Goal: Information Seeking & Learning: Learn about a topic

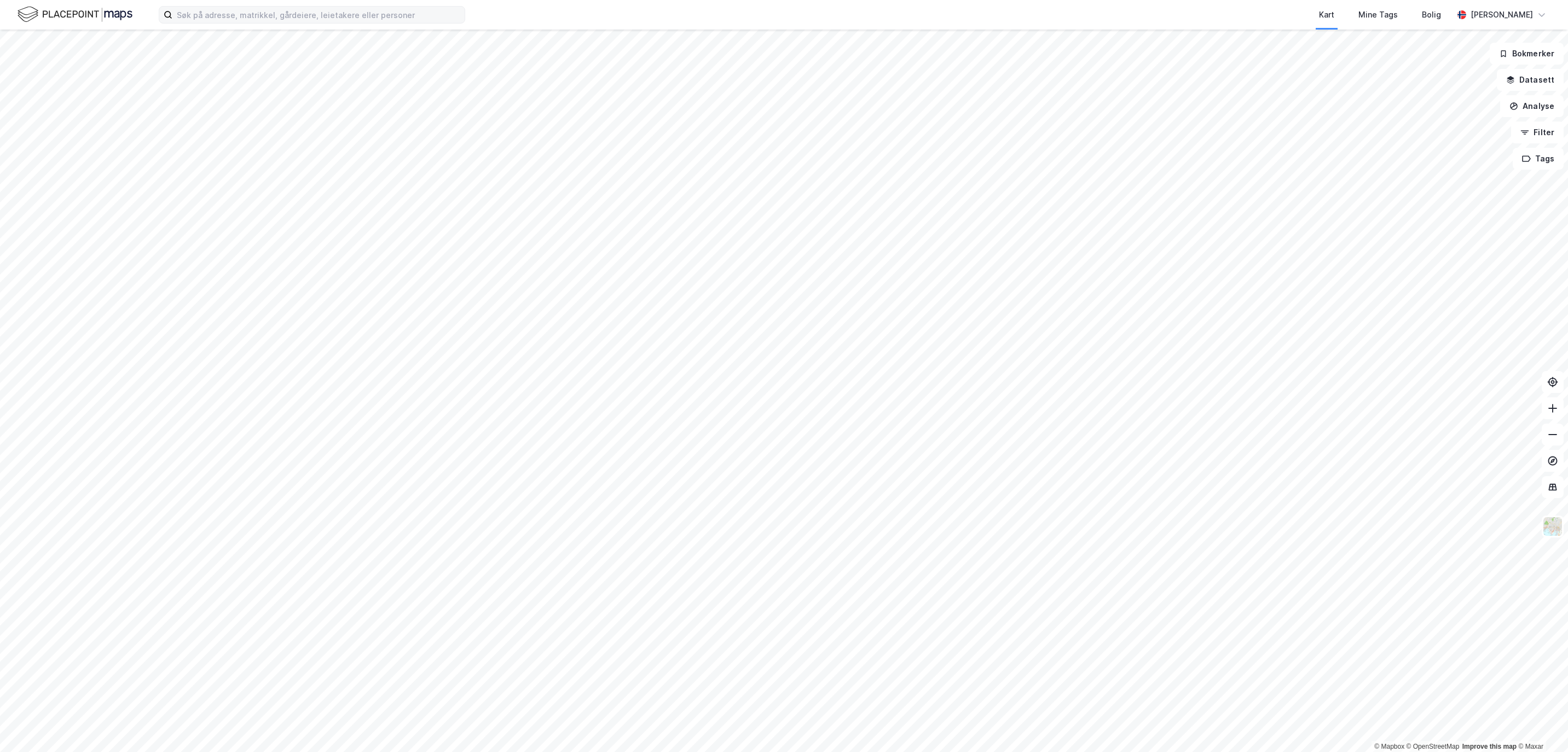
click at [278, 6] on label at bounding box center [312, 15] width 306 height 17
click at [278, 7] on input at bounding box center [318, 15] width 292 height 16
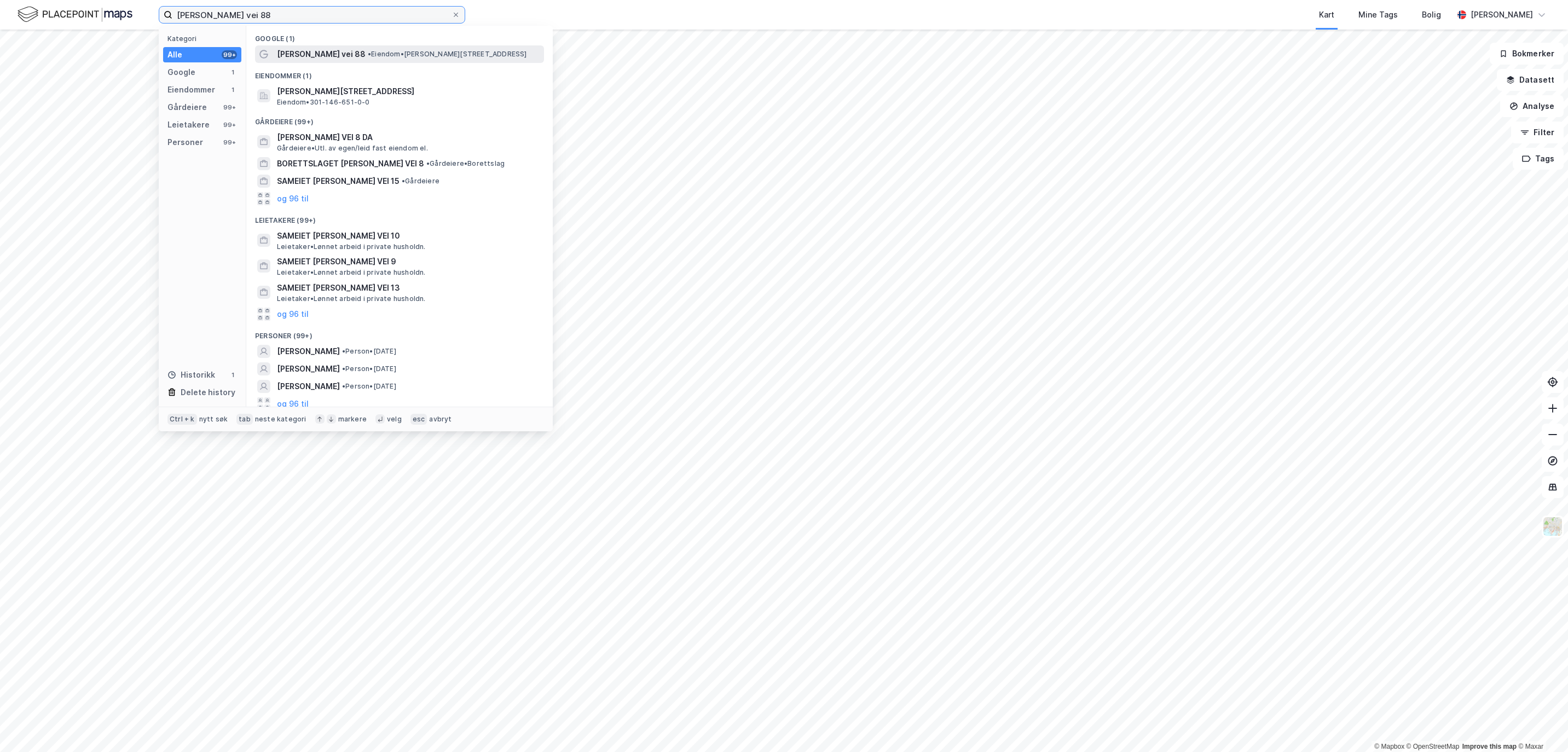
type input "[PERSON_NAME] vei 88"
click at [369, 56] on span "• Eiendom • [PERSON_NAME][STREET_ADDRESS]" at bounding box center [447, 55] width 159 height 9
